Goal: Navigation & Orientation: Find specific page/section

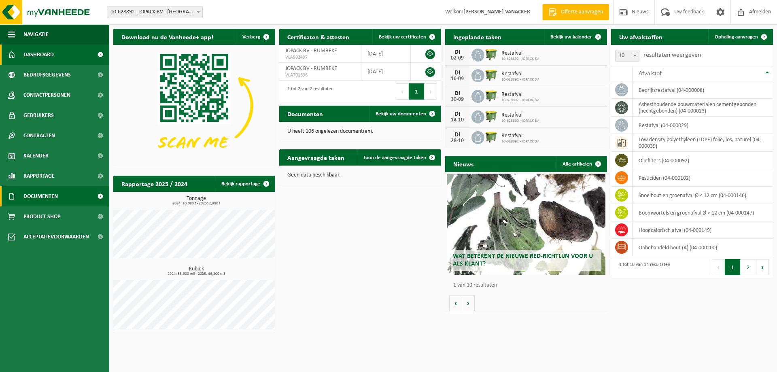
click at [41, 187] on span "Documenten" at bounding box center [40, 196] width 34 height 20
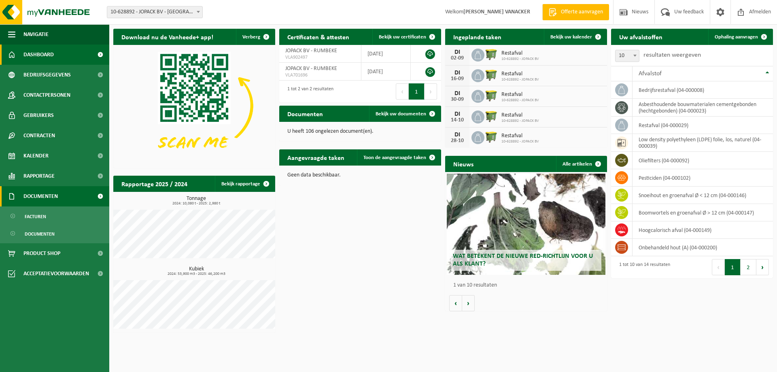
click at [53, 198] on span "Documenten" at bounding box center [40, 196] width 34 height 20
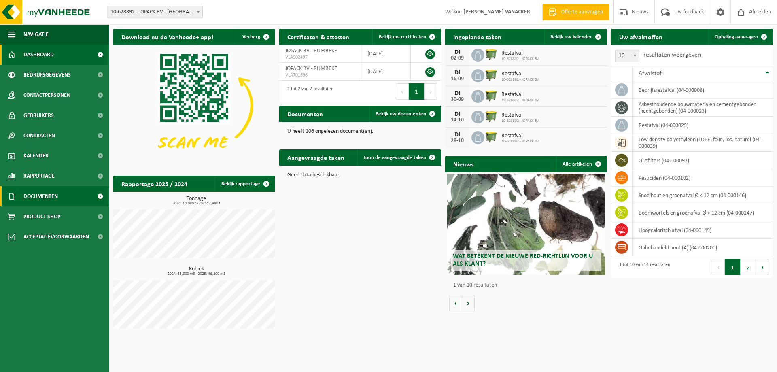
click at [51, 193] on span "Documenten" at bounding box center [40, 196] width 34 height 20
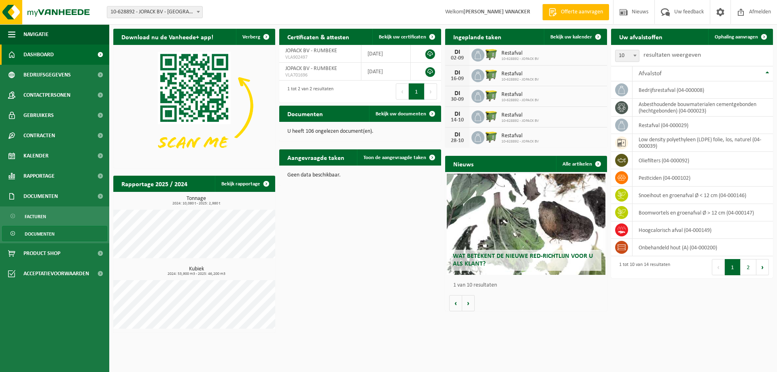
click at [49, 232] on span "Documenten" at bounding box center [40, 233] width 30 height 15
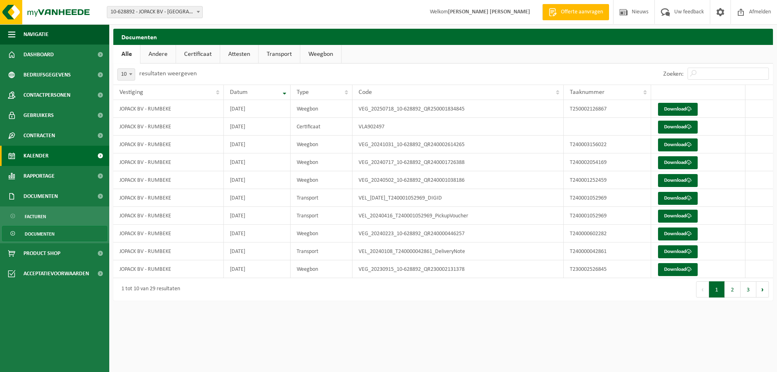
click at [49, 149] on link "Kalender" at bounding box center [54, 156] width 109 height 20
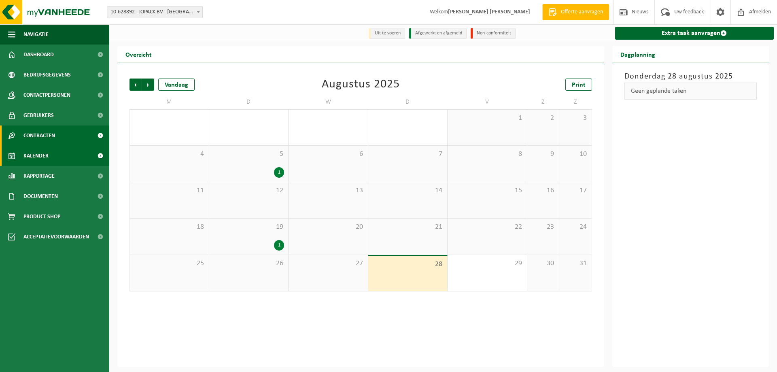
click at [47, 132] on span "Contracten" at bounding box center [39, 135] width 32 height 20
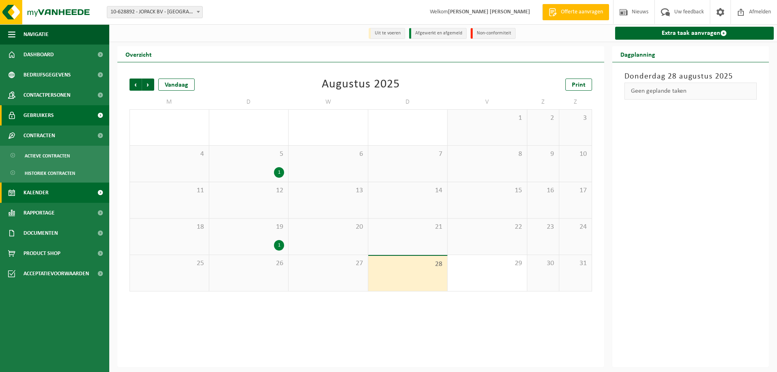
click at [45, 118] on span "Gebruikers" at bounding box center [38, 115] width 30 height 20
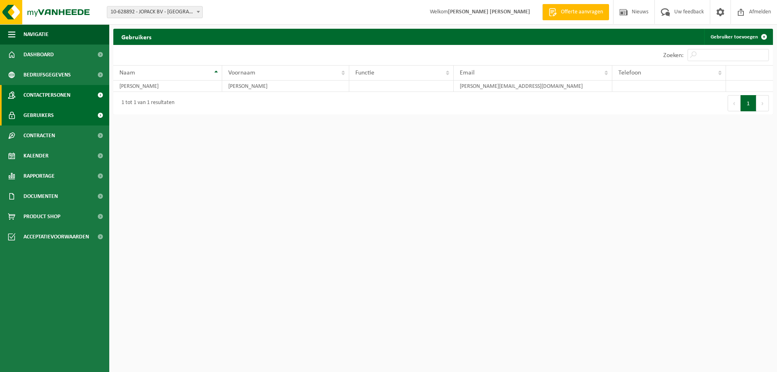
click at [46, 96] on span "Contactpersonen" at bounding box center [46, 95] width 47 height 20
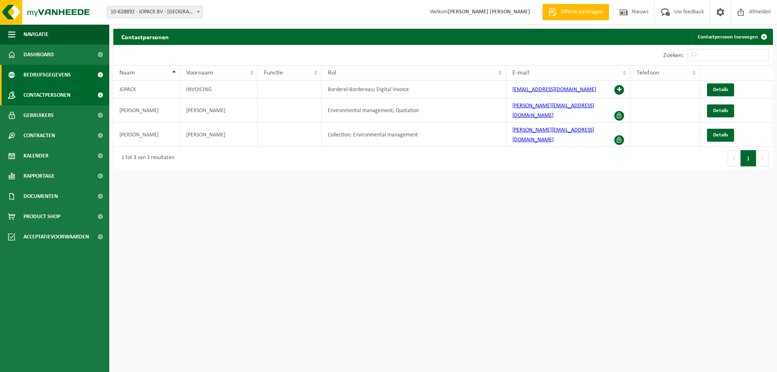
click at [47, 77] on span "Bedrijfsgegevens" at bounding box center [46, 75] width 47 height 20
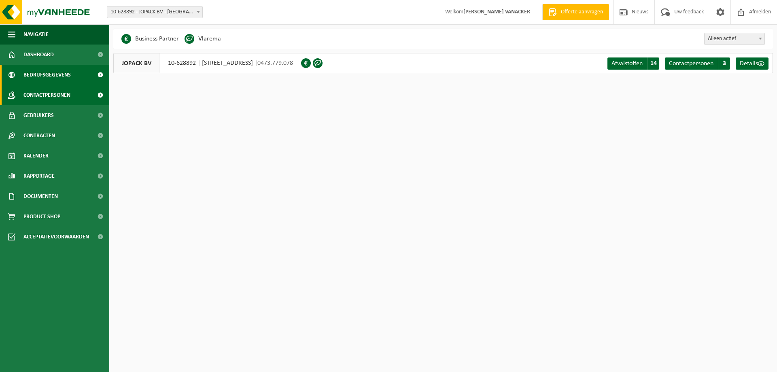
click at [45, 86] on span "Contactpersonen" at bounding box center [46, 95] width 47 height 20
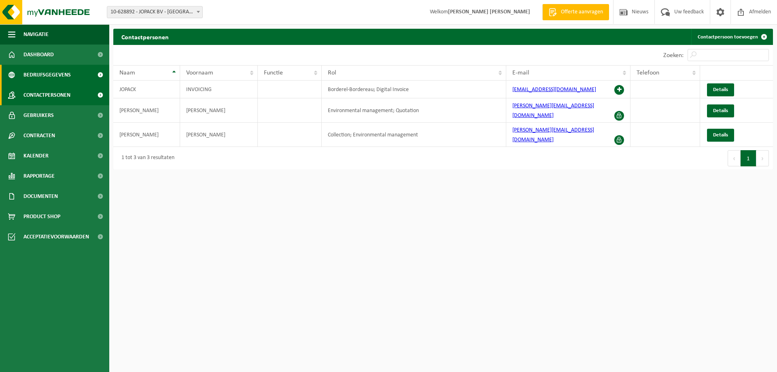
click at [46, 67] on span "Bedrijfsgegevens" at bounding box center [46, 75] width 47 height 20
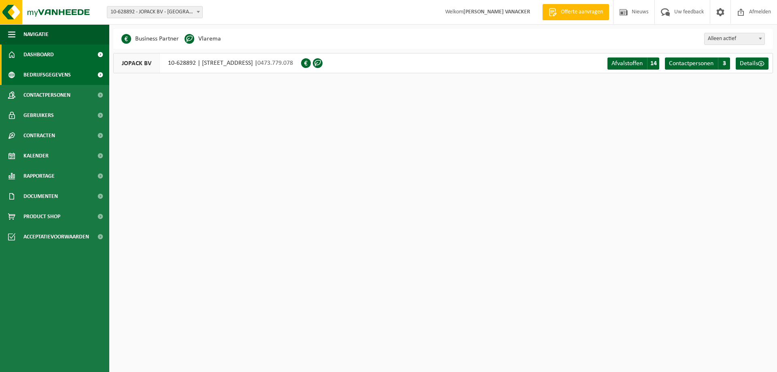
click at [50, 55] on span "Dashboard" at bounding box center [38, 55] width 30 height 20
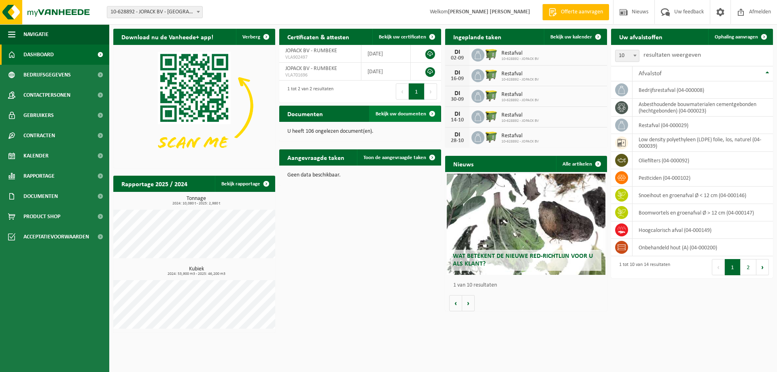
click at [408, 115] on span "Bekijk uw documenten" at bounding box center [401, 113] width 51 height 5
